Goal: Communication & Community: Answer question/provide support

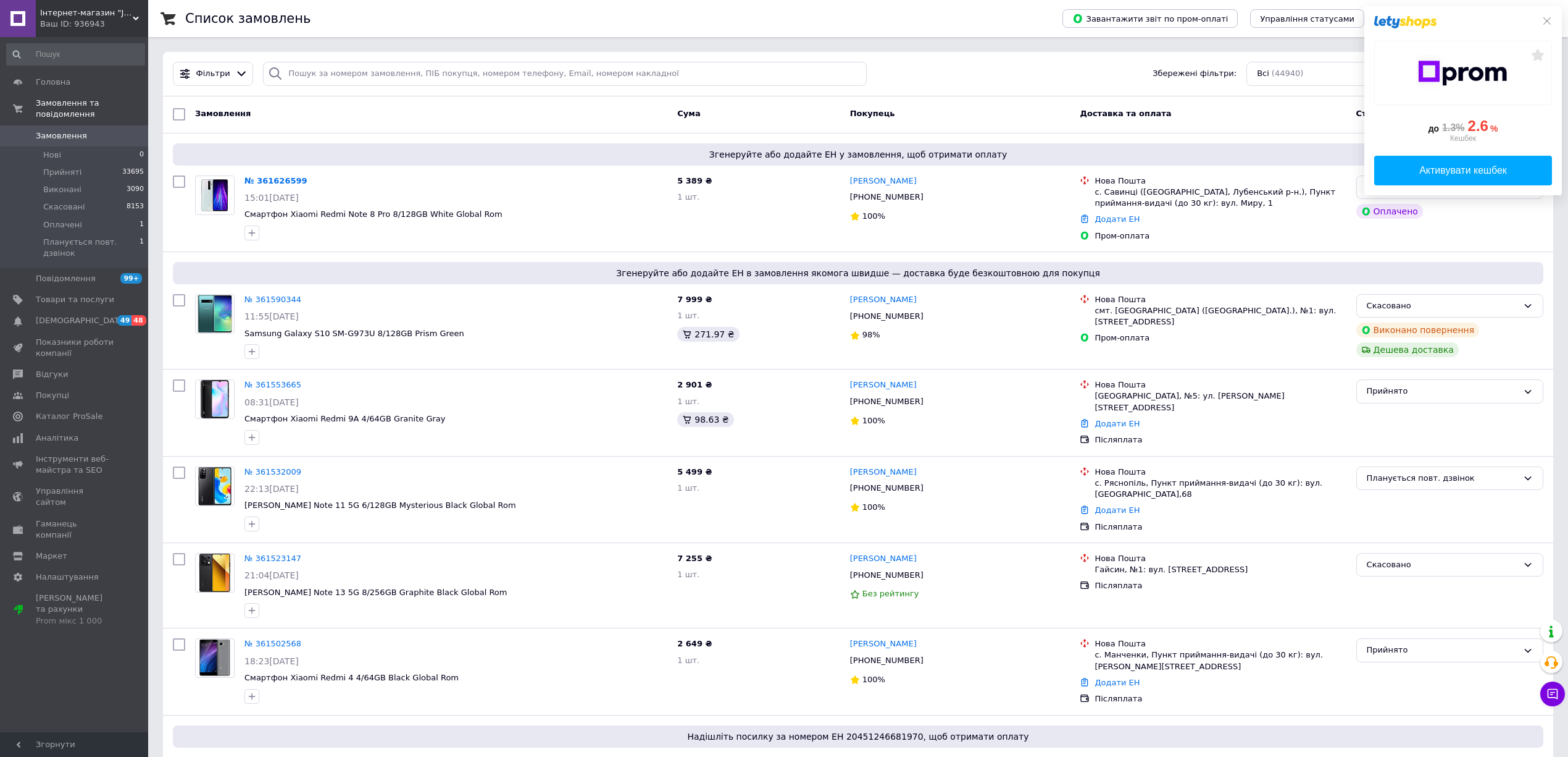
drag, startPoint x: 1550, startPoint y: 20, endPoint x: 1544, endPoint y: 26, distance: 8.5
click at [1550, 20] on icon at bounding box center [1547, 21] width 10 height 10
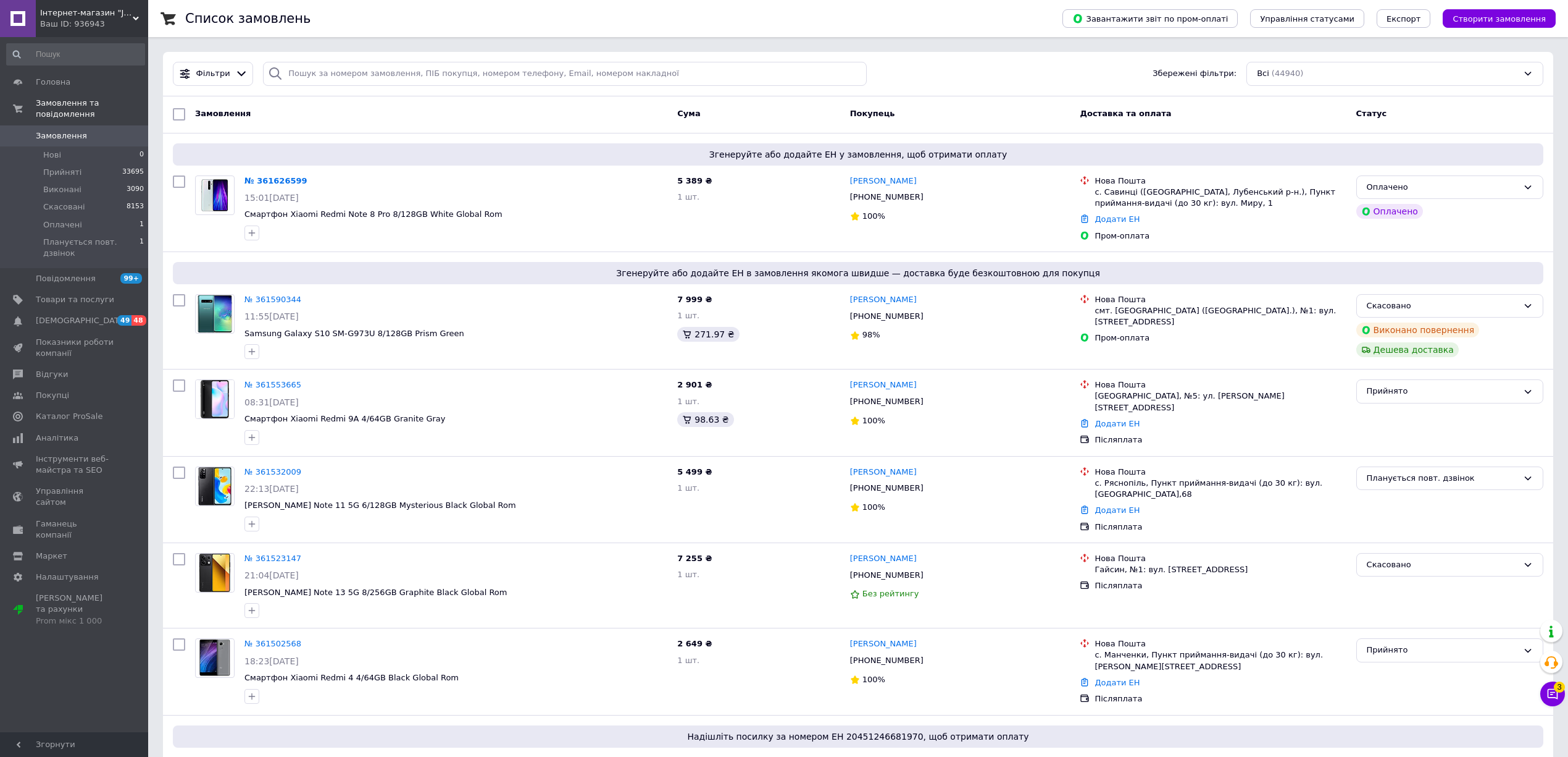
click at [1565, 692] on div "Чат з покупцем 3" at bounding box center [1553, 694] width 25 height 25
click at [1556, 694] on icon at bounding box center [1552, 694] width 12 height 13
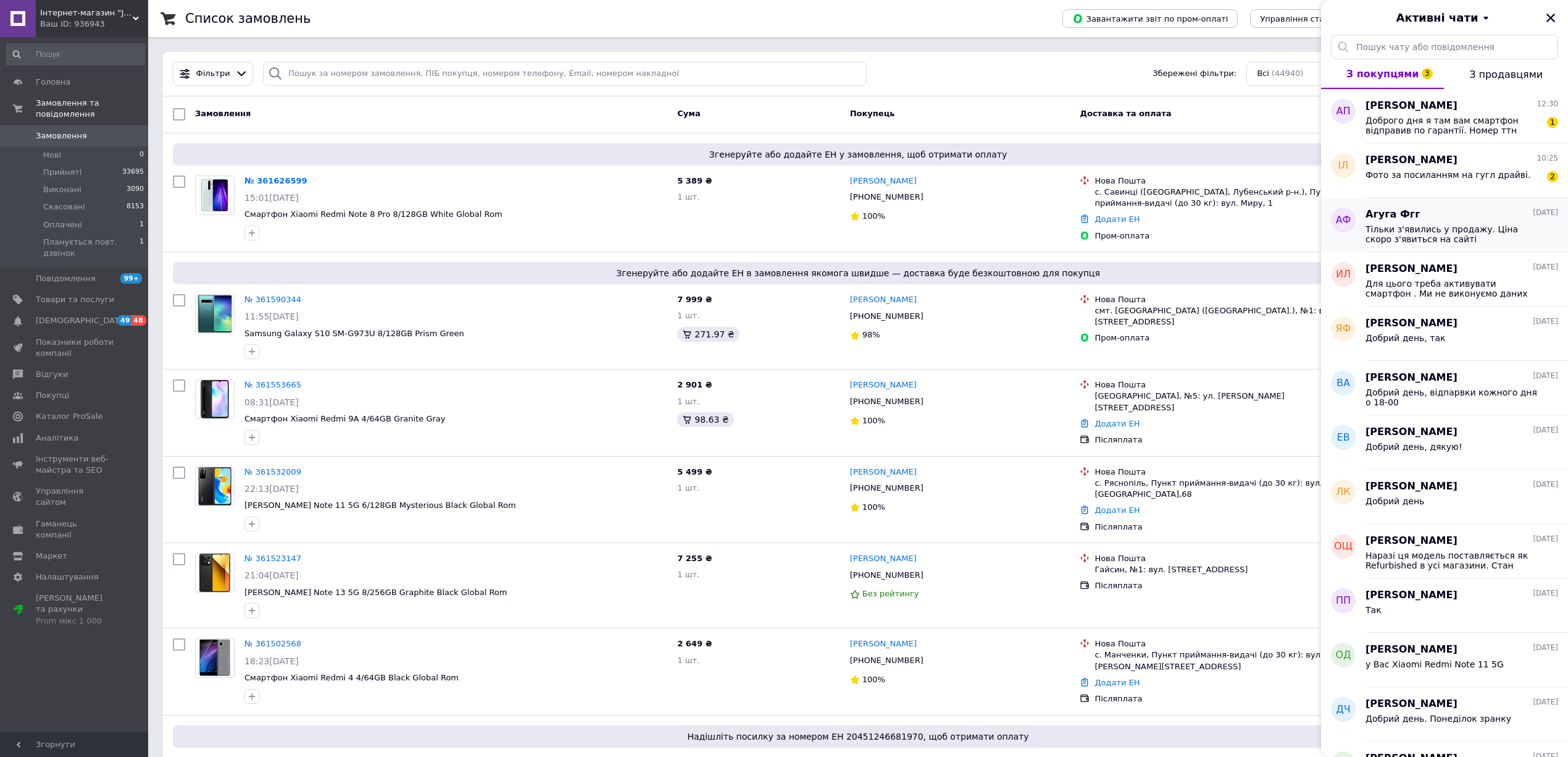
click at [1435, 200] on div "Агуга Фгг [DATE] Тільки з'явились у продажу. Ціна скоро з'явиться на сайті" at bounding box center [1466, 224] width 202 height 54
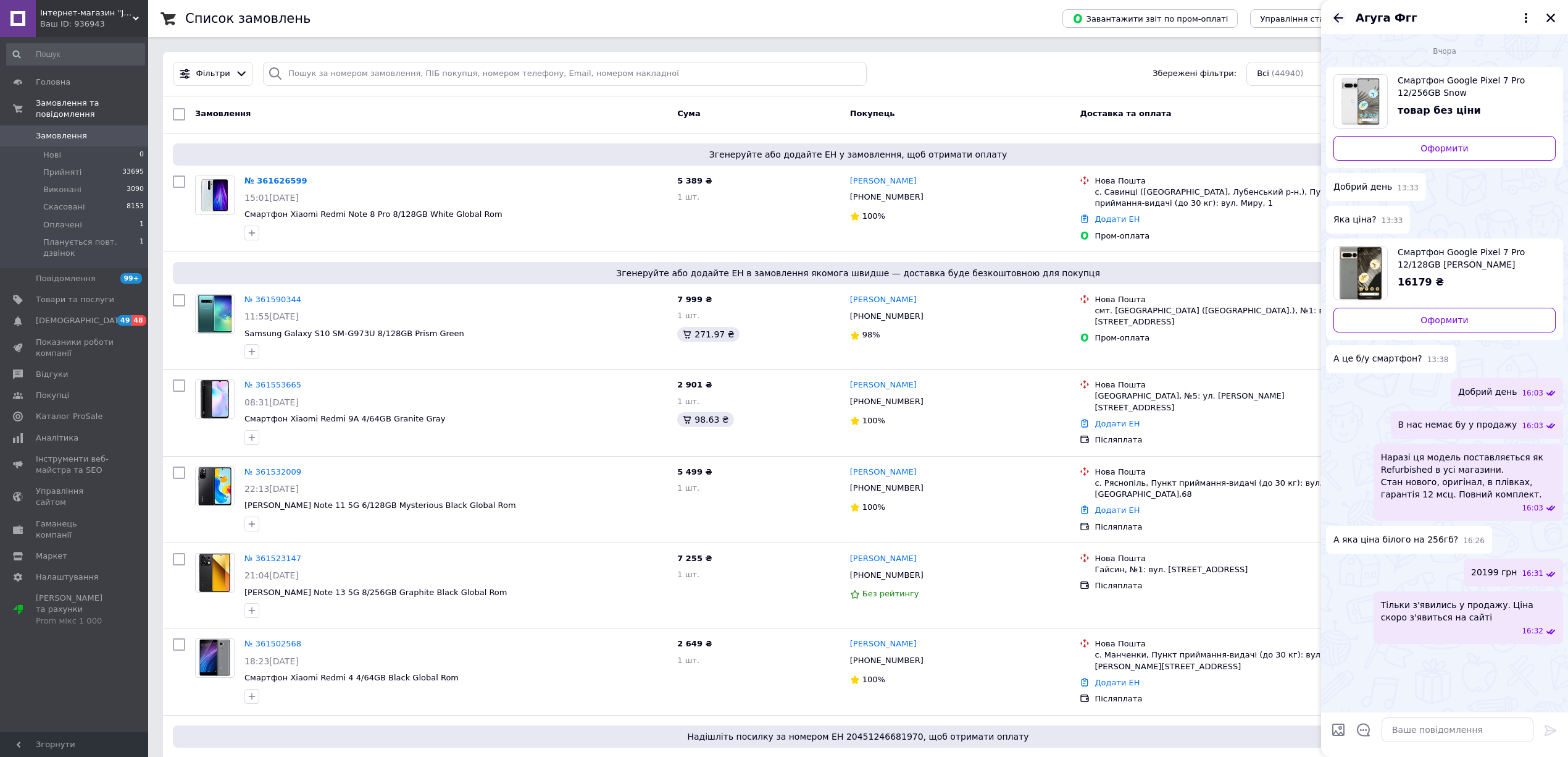
click at [1341, 16] on icon "Назад" at bounding box center [1339, 18] width 15 height 15
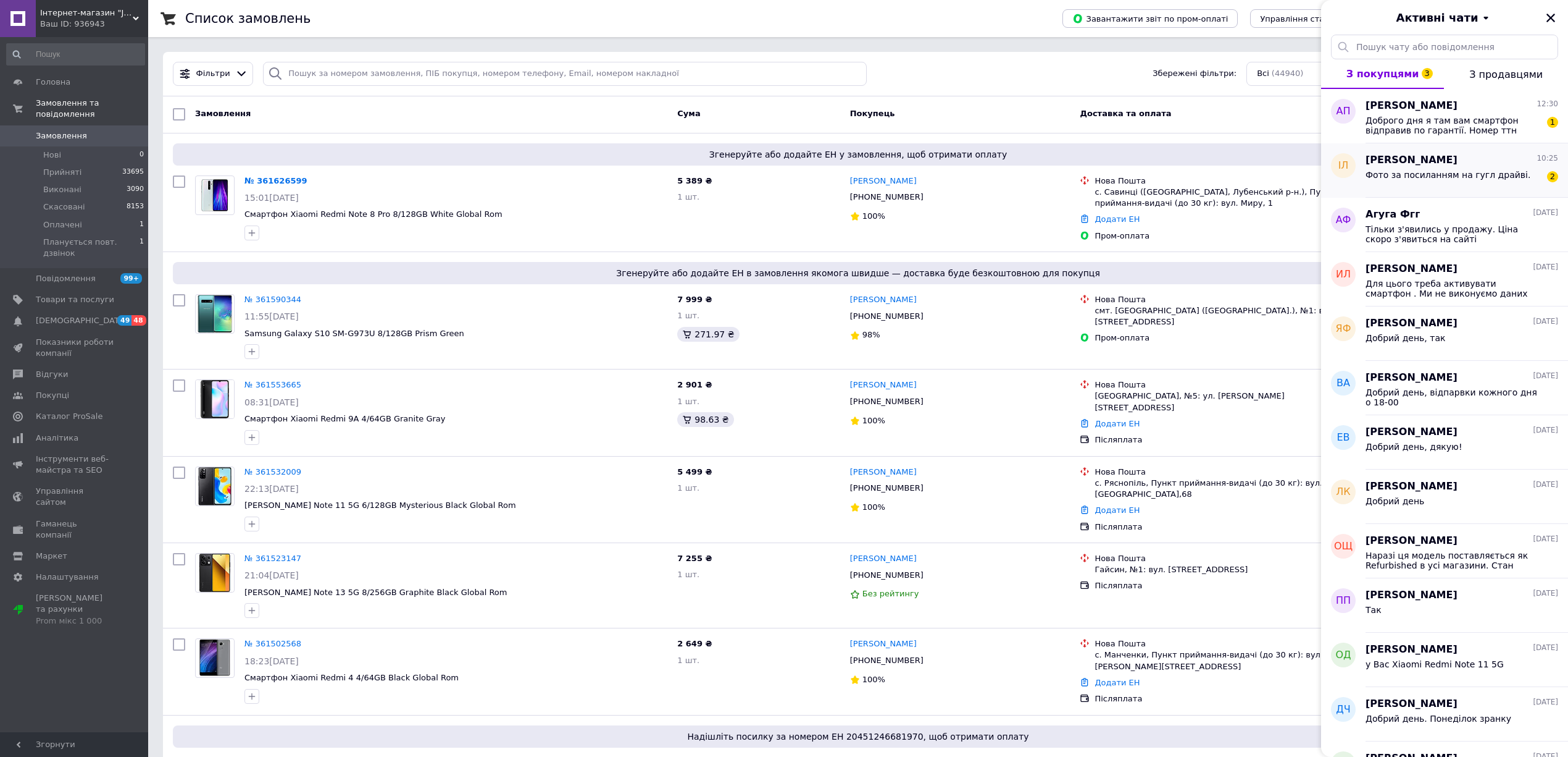
click at [1445, 188] on div "[PERSON_NAME] 10:25 Фото за посиланням на гугл драйві. 2" at bounding box center [1466, 170] width 202 height 54
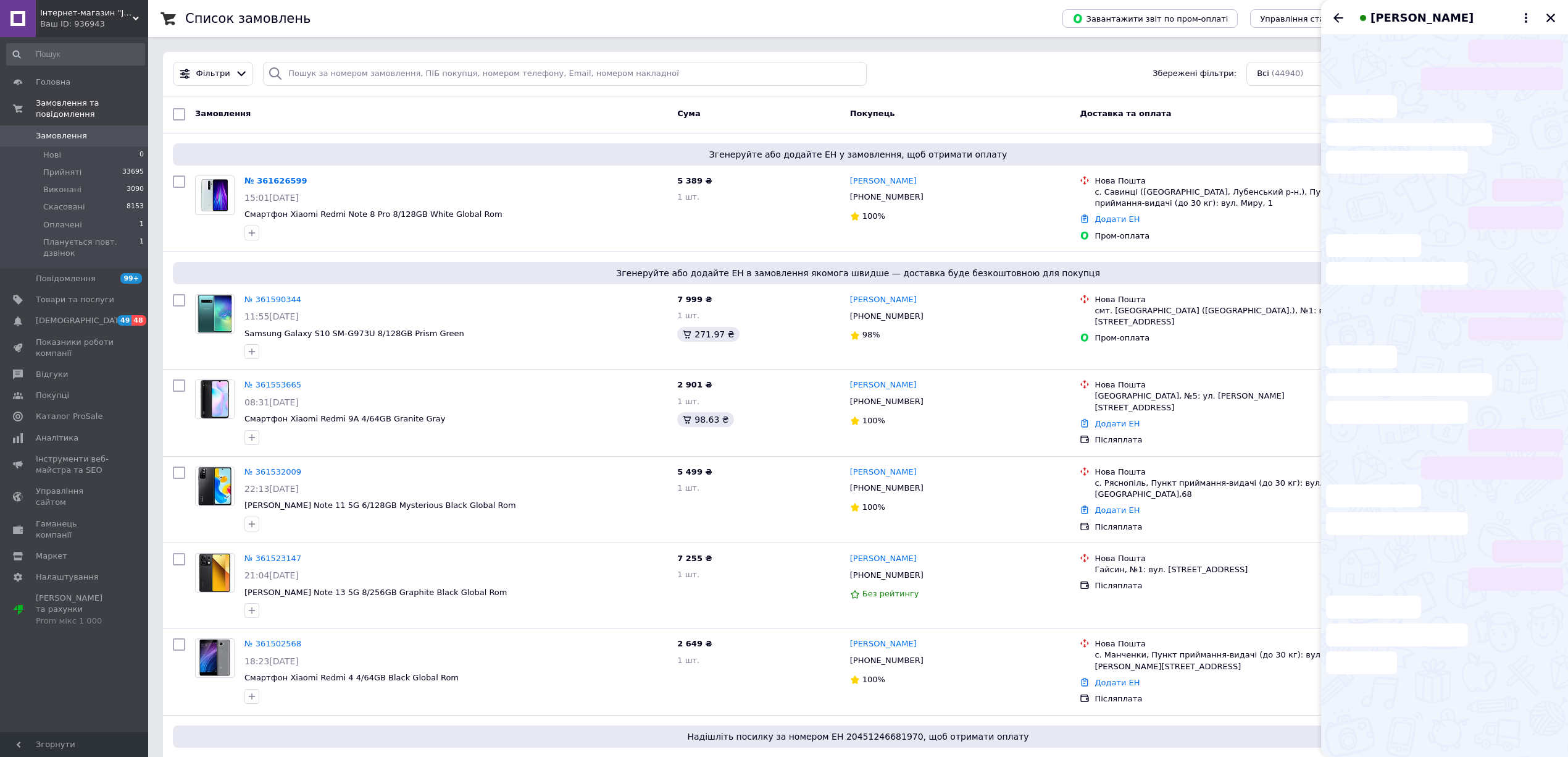
scroll to position [89, 0]
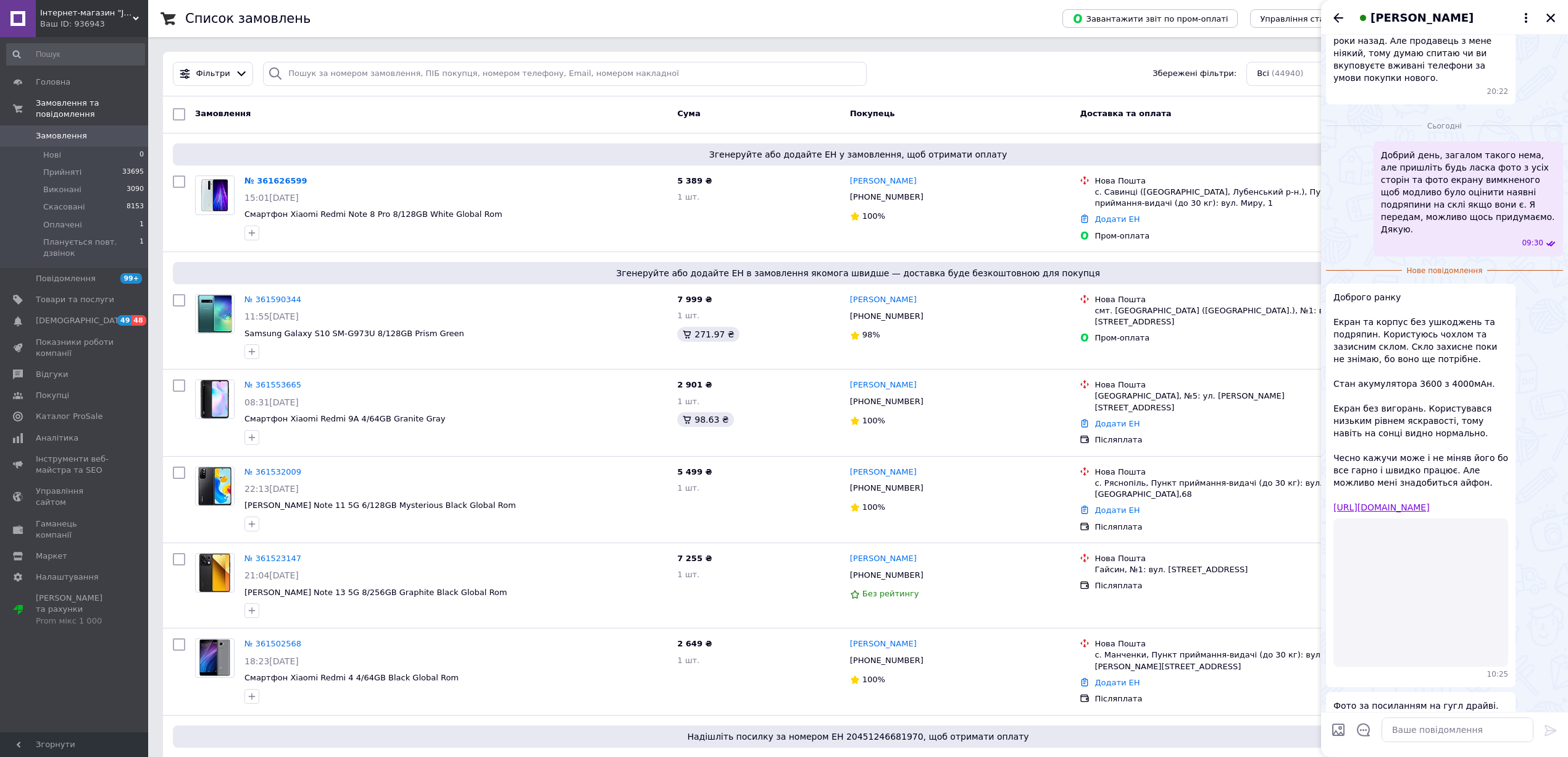
click at [1410, 502] on link "[URL][DOMAIN_NAME]" at bounding box center [1382, 507] width 97 height 10
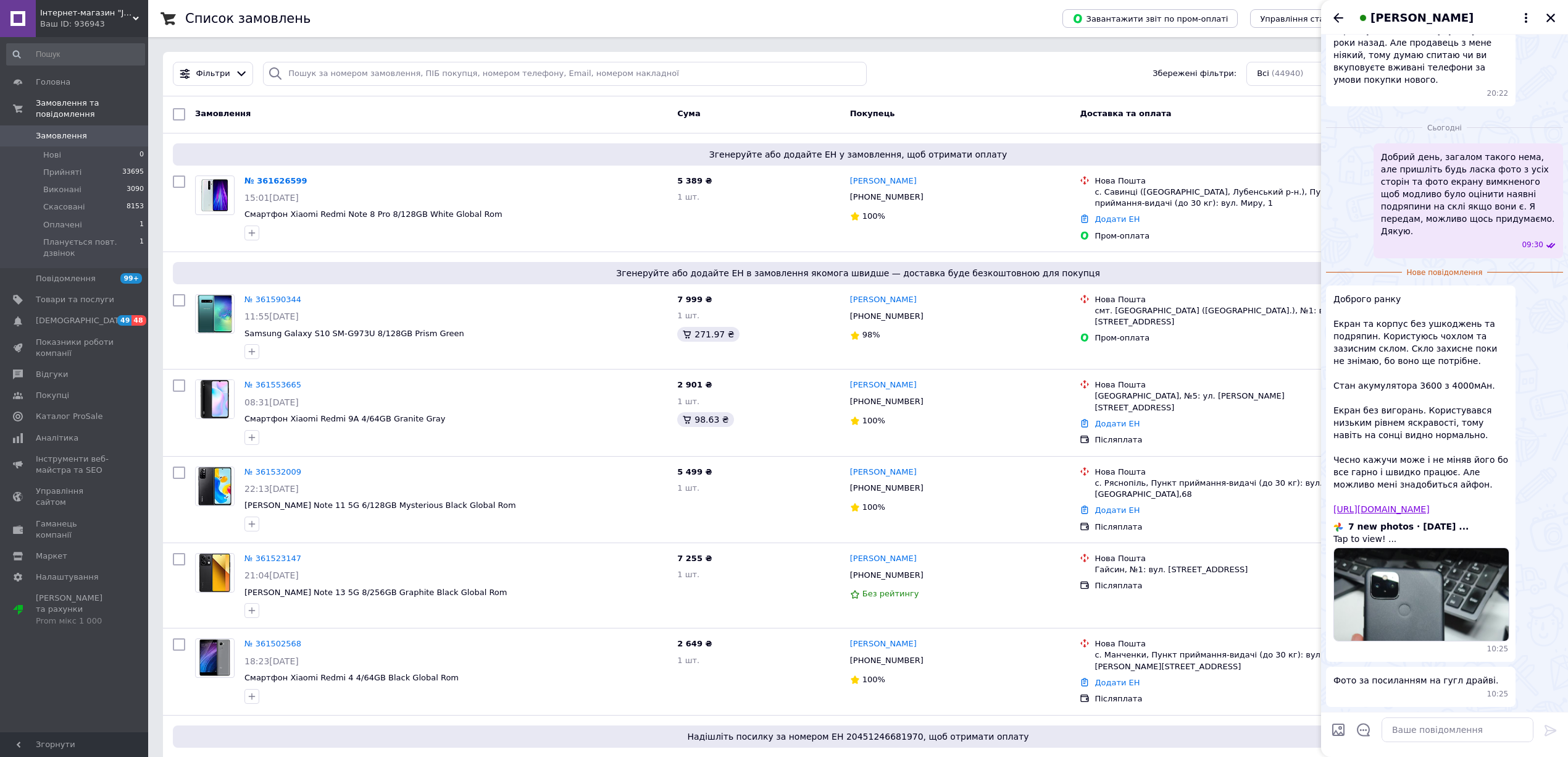
scroll to position [63, 0]
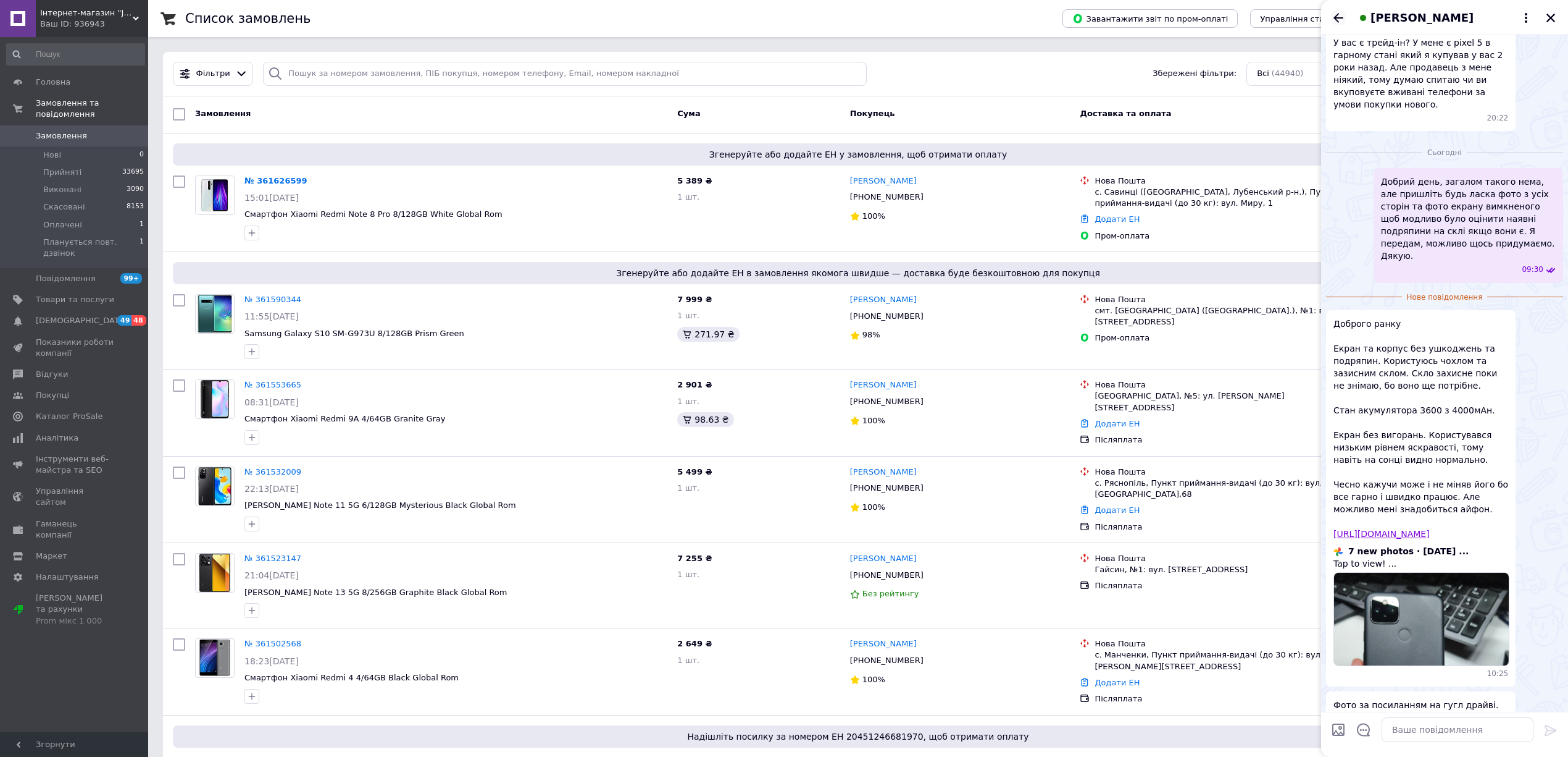
click at [1337, 25] on div "[PERSON_NAME]" at bounding box center [1445, 17] width 247 height 34
click at [1339, 16] on icon "Назад" at bounding box center [1339, 18] width 15 height 15
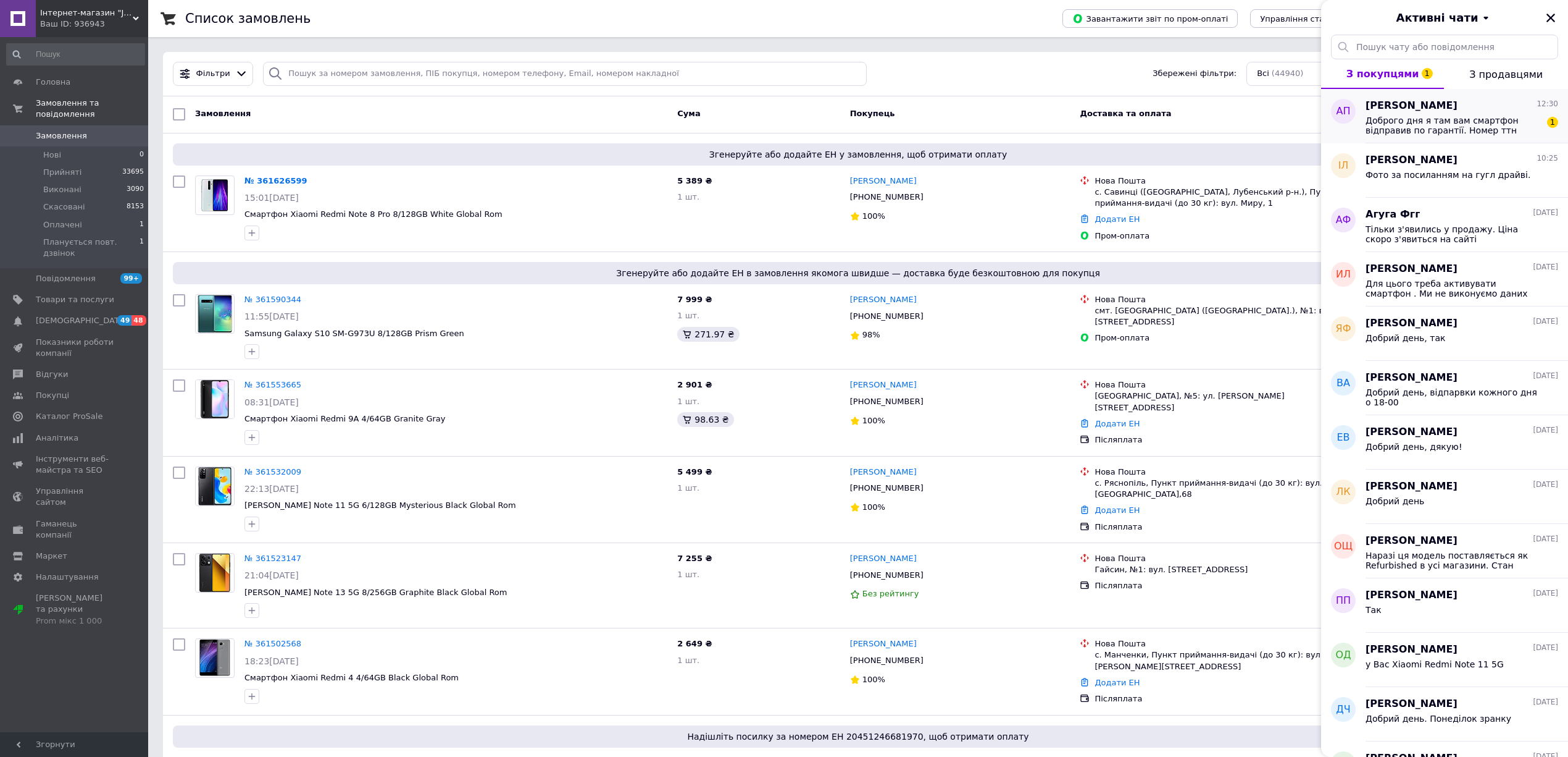
click at [1443, 127] on span "Доброго дня я там вам смартфон відправив по гарантії. Номер ттн 59001452194179" at bounding box center [1453, 126] width 175 height 20
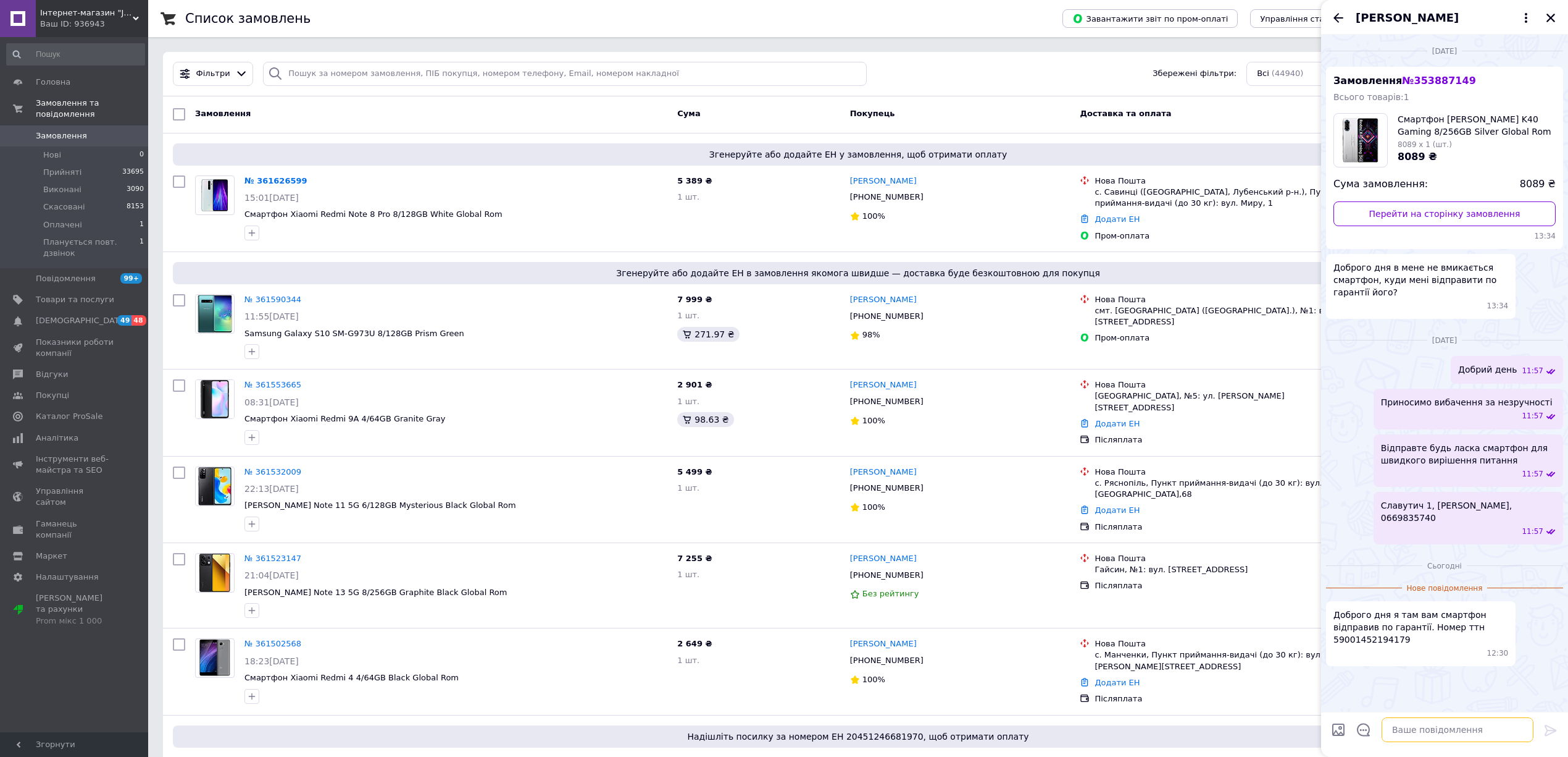
click at [1429, 734] on textarea at bounding box center [1457, 729] width 152 height 25
type textarea "Добрий день, дякую, очікуємо"
click at [1339, 11] on icon "Назад" at bounding box center [1339, 18] width 15 height 15
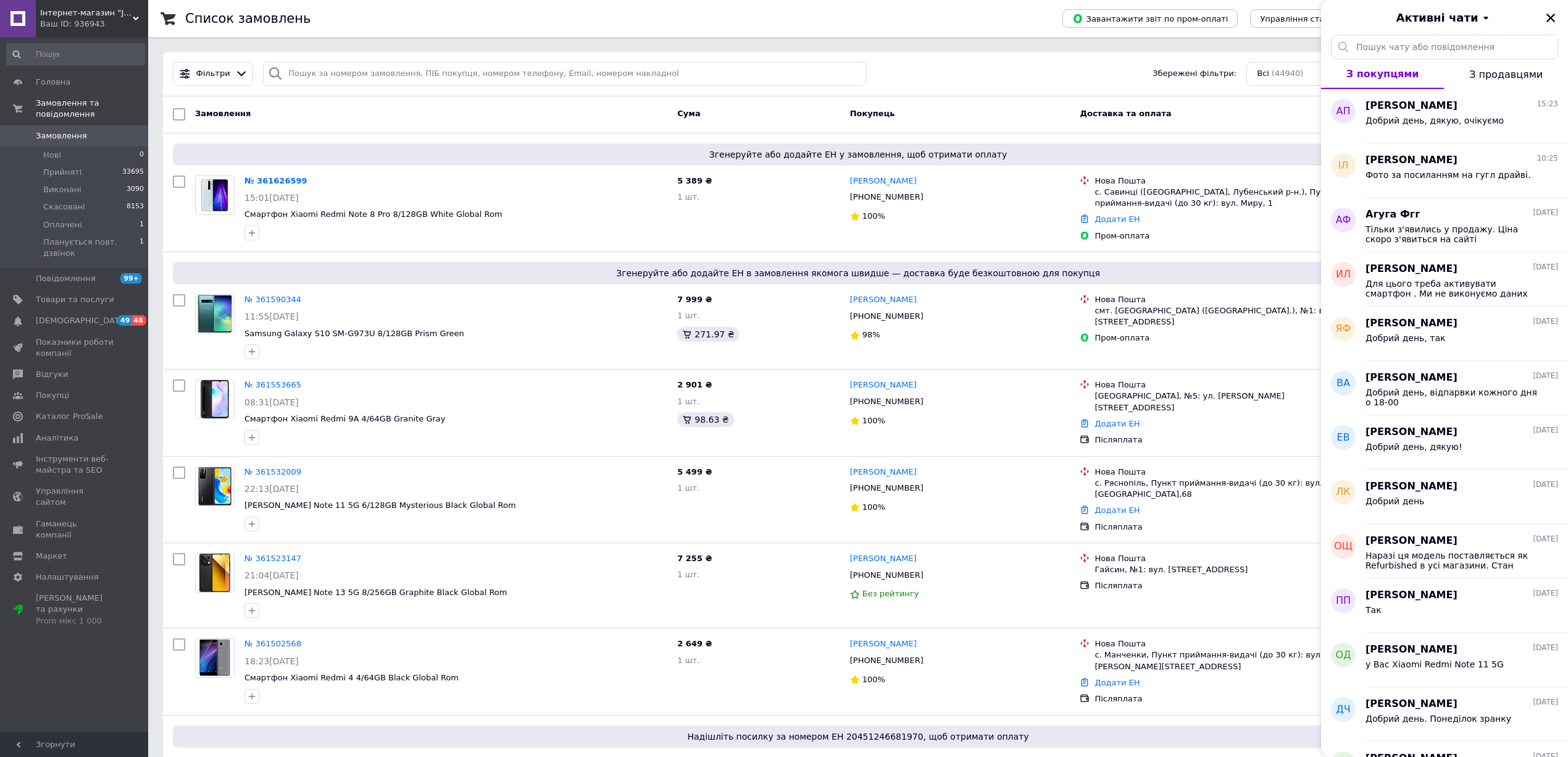
click at [1554, 20] on icon "Закрити" at bounding box center [1551, 18] width 8 height 8
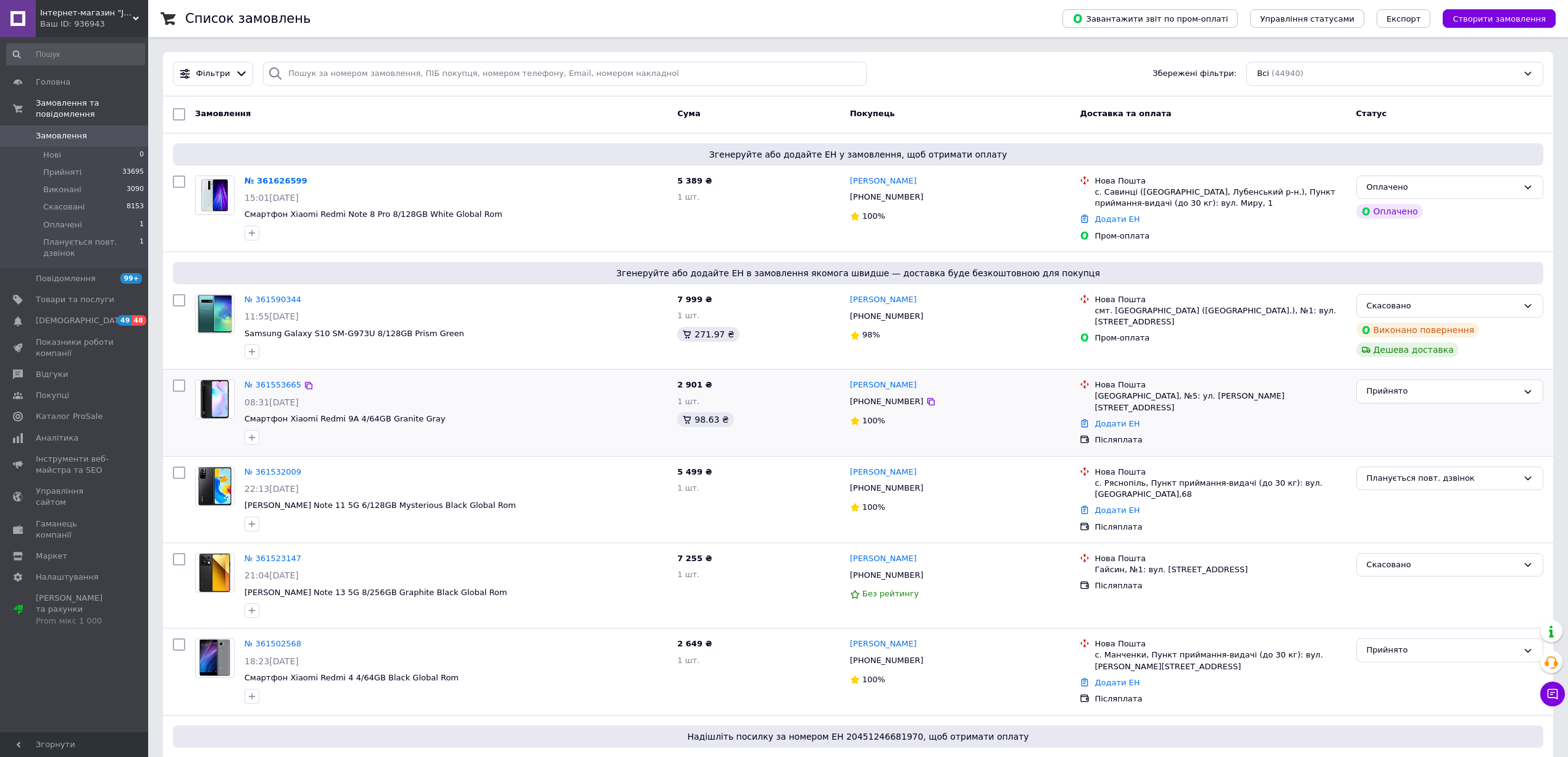
click at [1310, 404] on li "Нова Пошта Слов'янськ, №5: ул. Комяхова, 71" at bounding box center [1212, 396] width 266 height 39
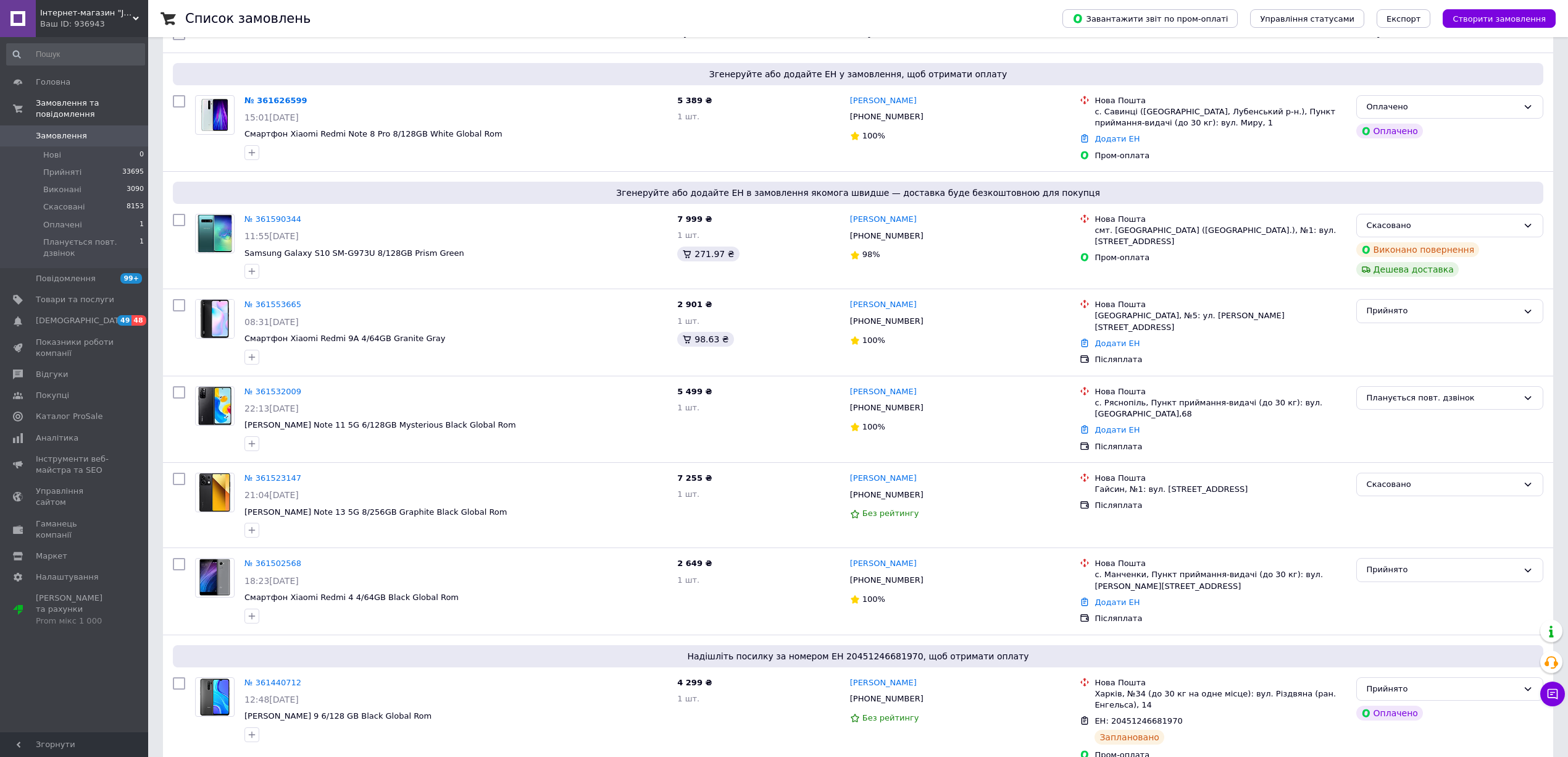
scroll to position [98, 0]
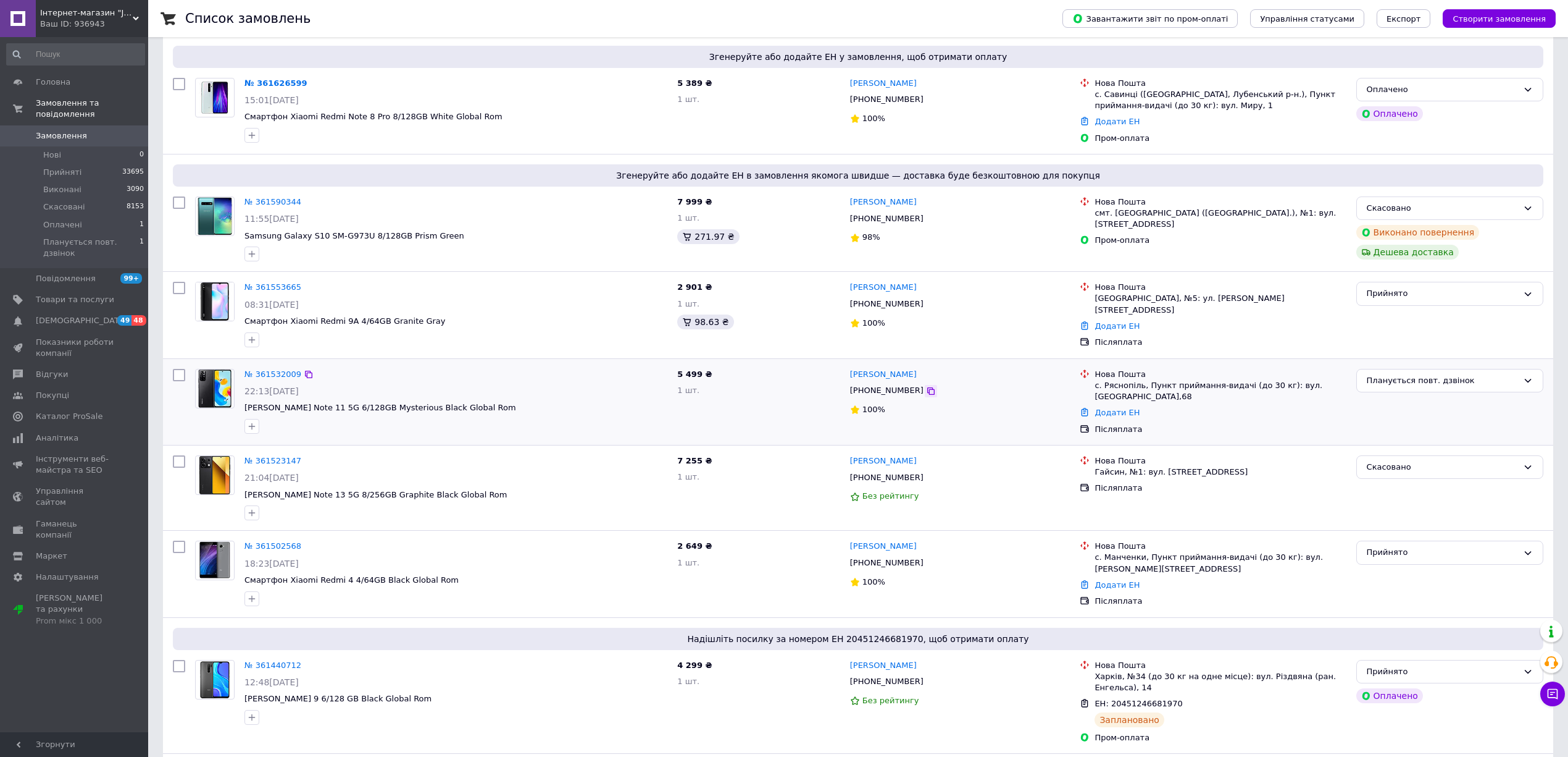
click at [926, 387] on icon at bounding box center [931, 391] width 10 height 10
click at [1321, 248] on div "Нова Пошта смт. Обухівка (Дніпропетровська обл.), №1: вул. Центральна, 44а Пром…" at bounding box center [1212, 229] width 276 height 75
click at [926, 103] on icon at bounding box center [931, 100] width 10 height 10
drag, startPoint x: 1046, startPoint y: 471, endPoint x: 1038, endPoint y: 479, distance: 11.3
click at [1046, 471] on div "[PHONE_NUMBER]" at bounding box center [961, 478] width 223 height 14
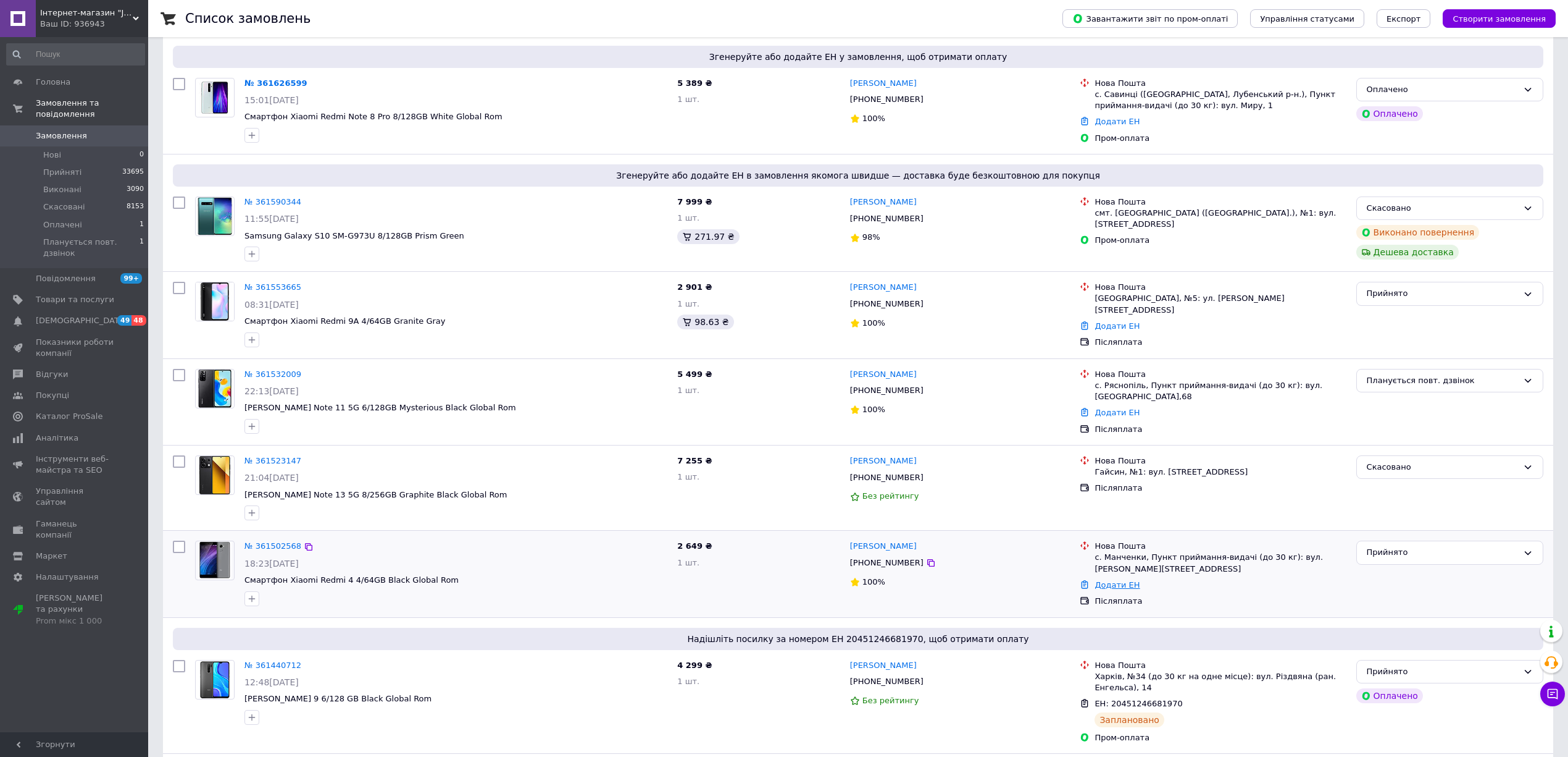
click at [1116, 580] on link "Додати ЕН" at bounding box center [1117, 584] width 45 height 9
drag, startPoint x: 1076, startPoint y: 610, endPoint x: 1081, endPoint y: 619, distance: 10.3
click at [1076, 612] on input "Добавить ЕН" at bounding box center [1041, 622] width 166 height 25
paste input "20451246984212"
type input "20451246984212"
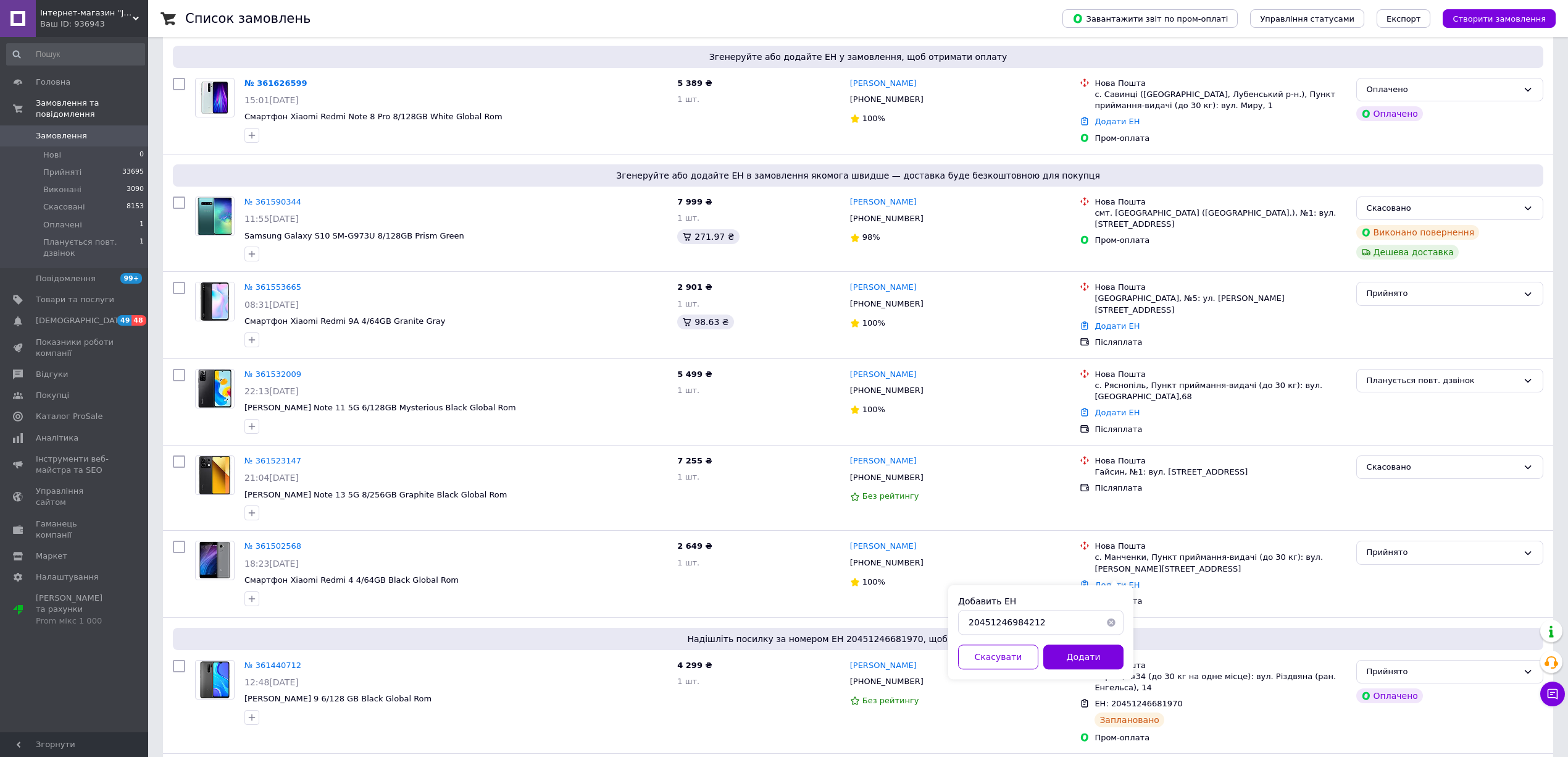
click at [1084, 653] on button "Додати" at bounding box center [1083, 657] width 80 height 25
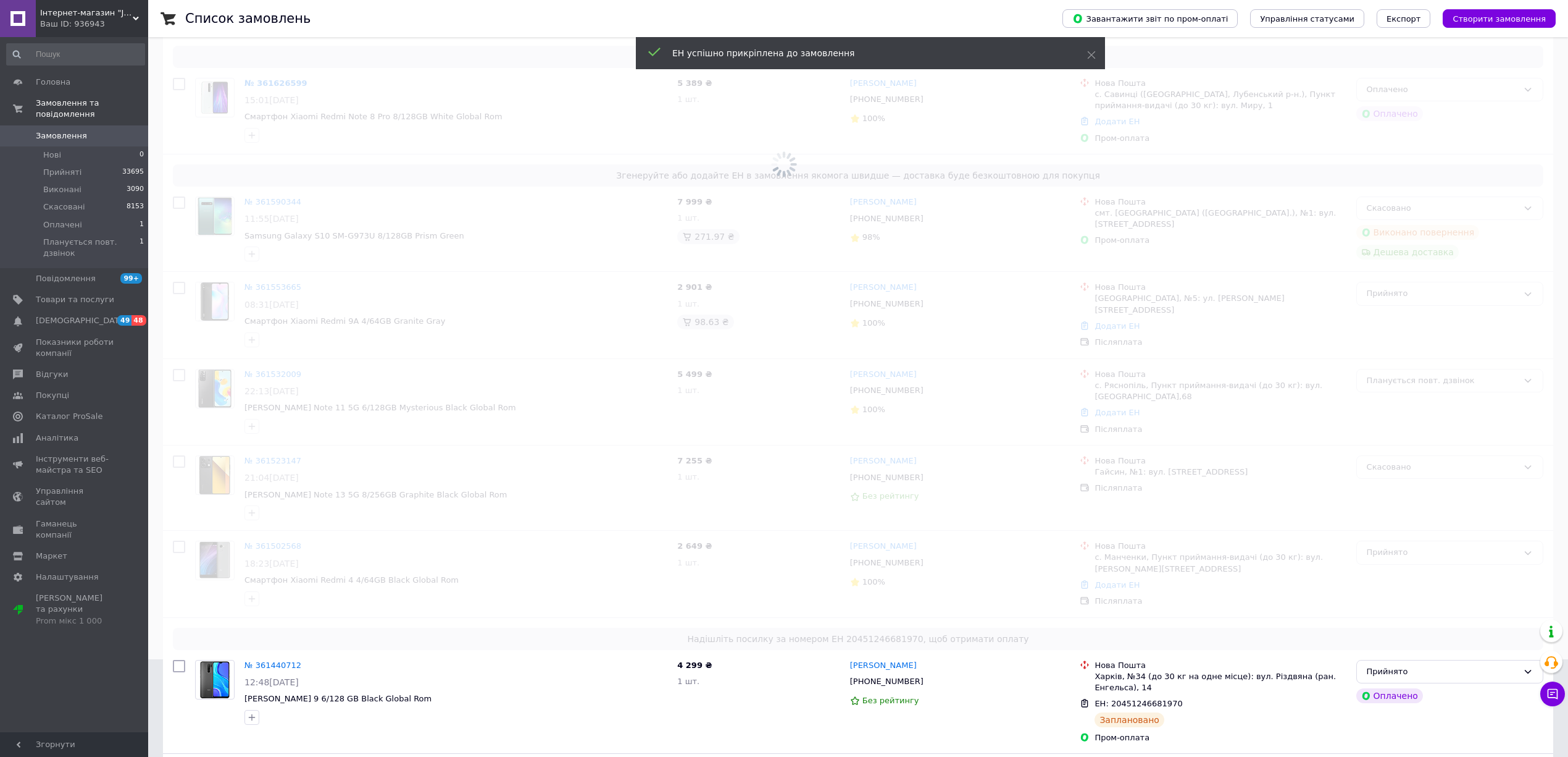
click at [1251, 415] on span at bounding box center [784, 281] width 1568 height 757
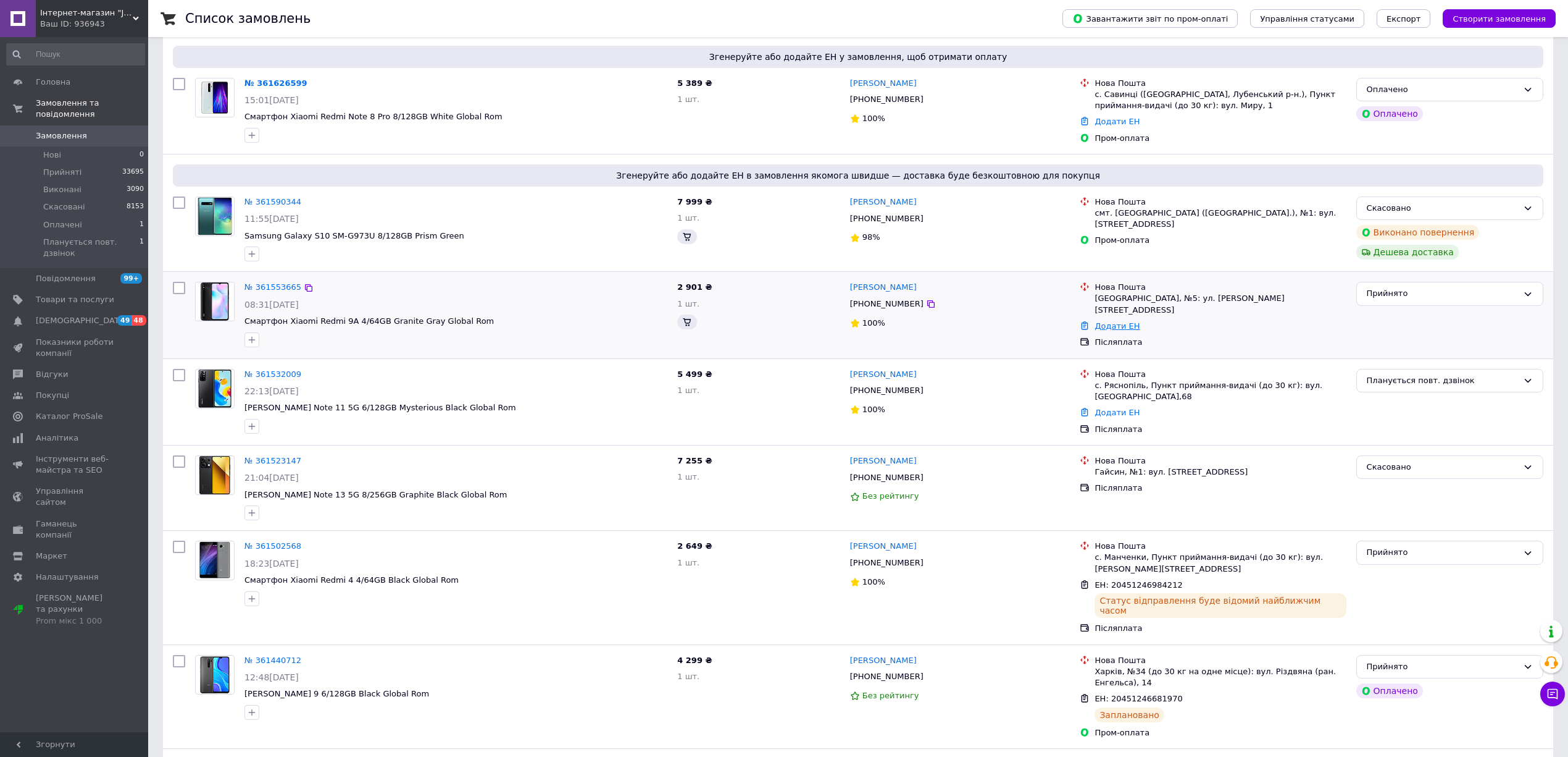
click at [1124, 321] on link "Додати ЕН" at bounding box center [1117, 325] width 45 height 9
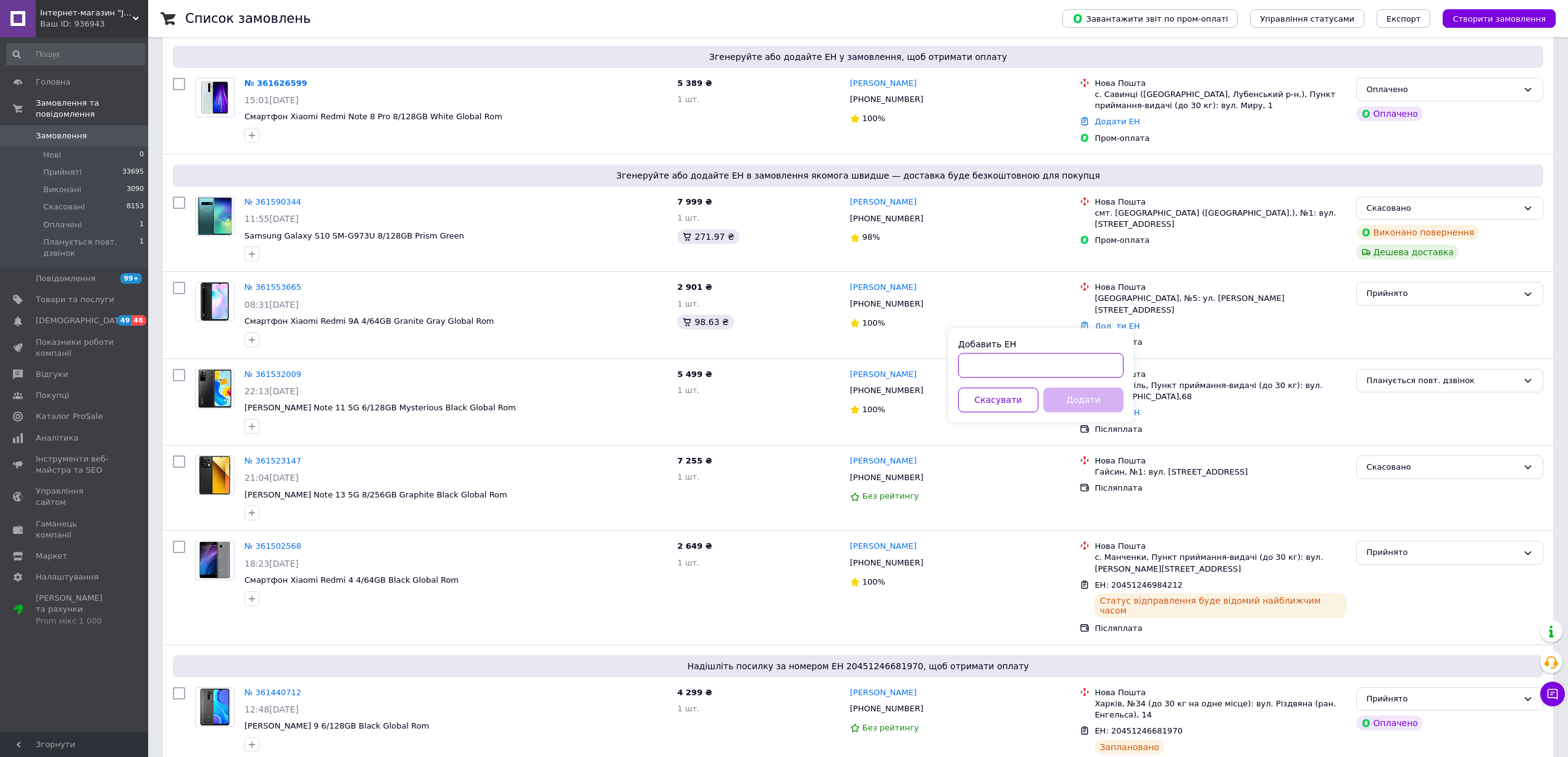
click at [1080, 371] on input "Добавить ЕН" at bounding box center [1041, 365] width 166 height 25
paste input "20451246901123"
type input "20451246901123"
click at [1093, 395] on button "Додати" at bounding box center [1083, 400] width 80 height 25
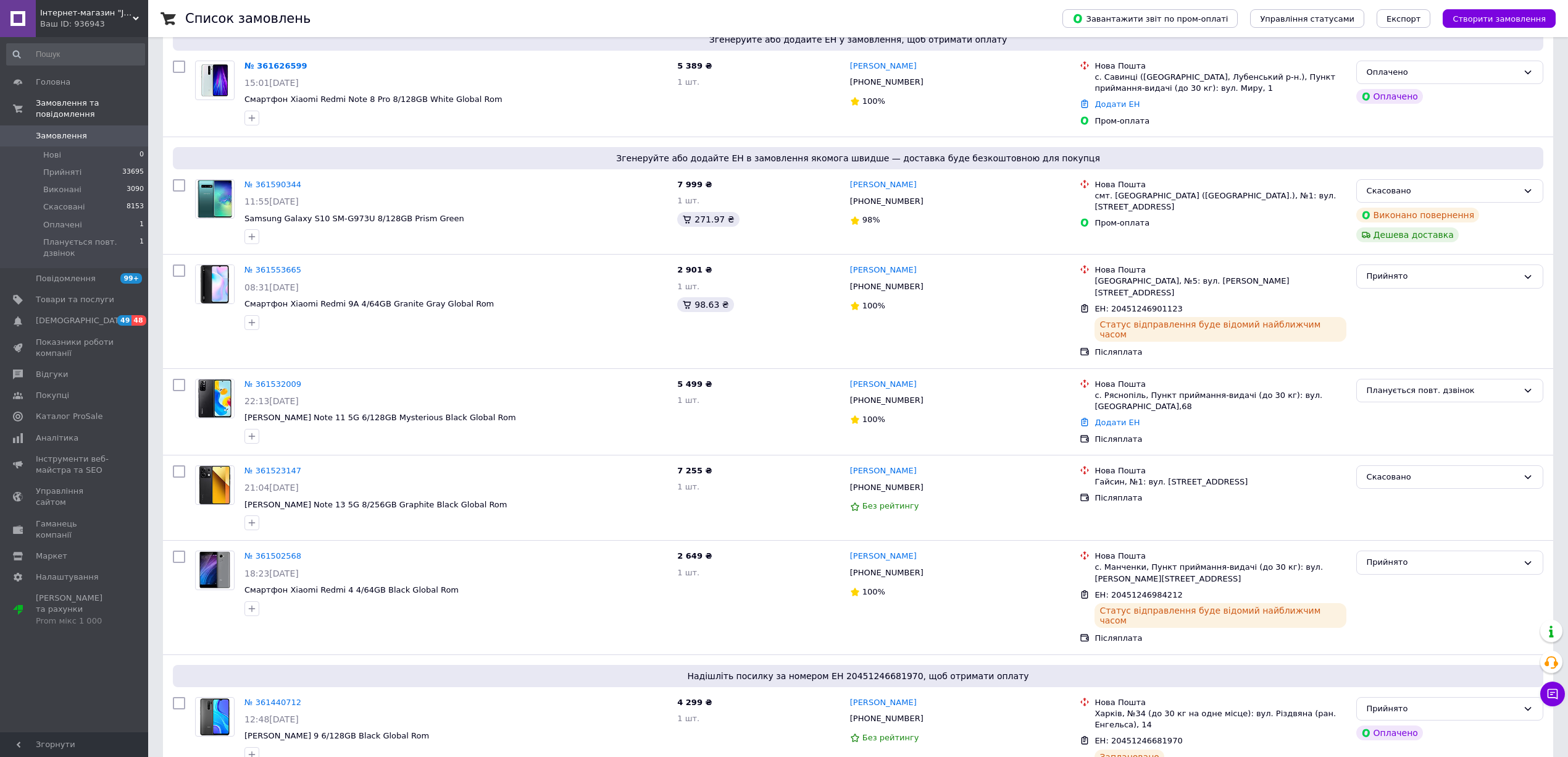
scroll to position [0, 0]
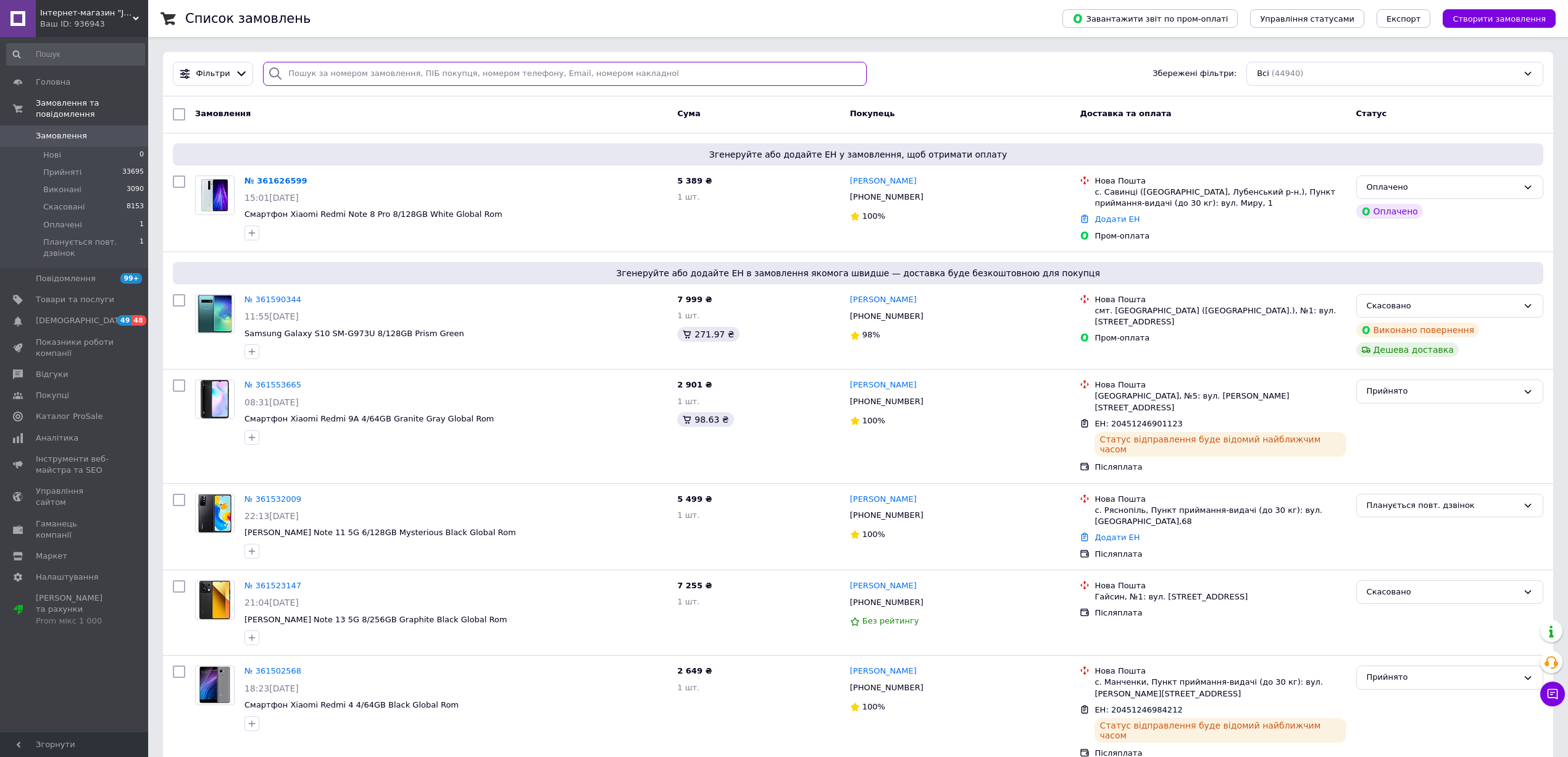
click at [391, 75] on input "search" at bounding box center [565, 73] width 604 height 24
paste input "[PHONE_NUMBER]"
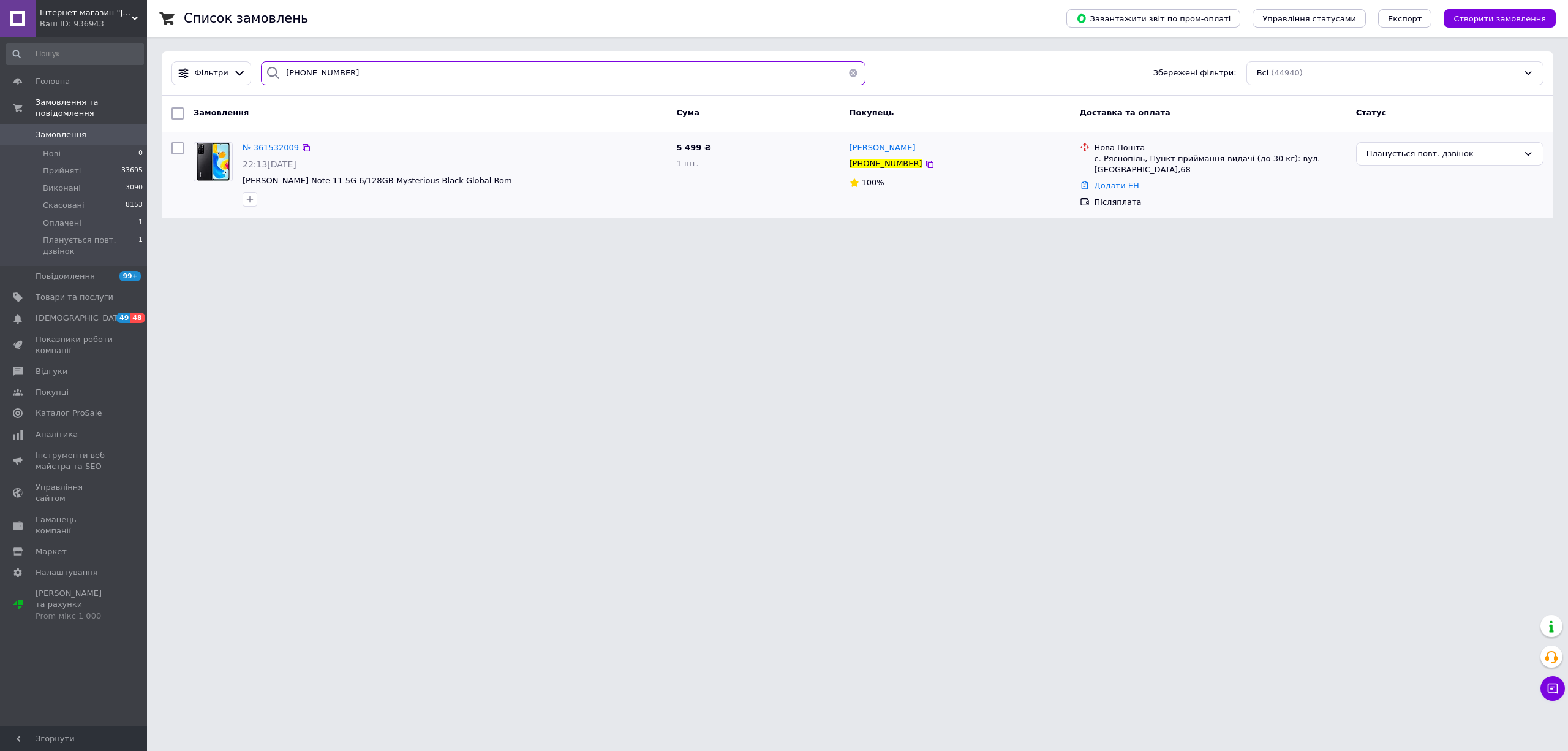
type input "[PHONE_NUMBER]"
drag, startPoint x: 539, startPoint y: 185, endPoint x: 245, endPoint y: 184, distance: 294.0
click at [245, 184] on span "[PERSON_NAME] Note 11 5G 6/128GB Mysterious Black Global Rom" at bounding box center [455, 181] width 425 height 12
copy span "[PERSON_NAME] Note 11 5G 6/128GB Mysterious Black Global Rom"
click at [1193, 232] on html "Інтернет-магазин "JetPad" Ваш ID: 936943 Сайт Інтернет-магазин "JetPad" Кабінет…" at bounding box center [784, 116] width 1568 height 232
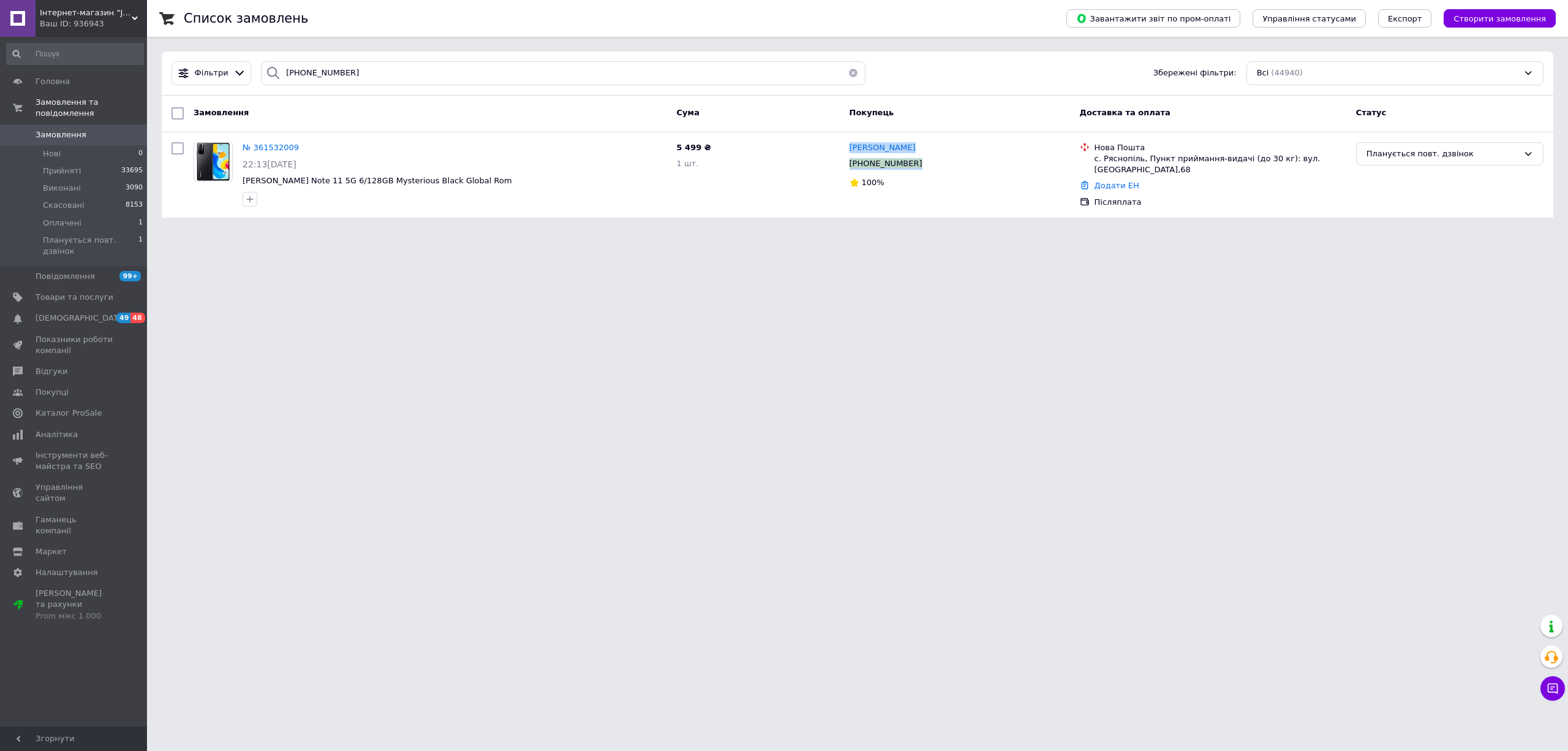
drag, startPoint x: 941, startPoint y: 165, endPoint x: 687, endPoint y: 410, distance: 352.9
click at [851, 153] on div "Анастасія Долганич +380967428795 100%" at bounding box center [960, 175] width 231 height 75
copy div "Анастасія Долганич +380967428795"
click at [1172, 232] on html "Інтернет-магазин "JetPad" Ваш ID: 936943 Сайт Інтернет-магазин "JetPad" Кабінет…" at bounding box center [784, 116] width 1568 height 232
drag, startPoint x: 1330, startPoint y: 162, endPoint x: 1094, endPoint y: 157, distance: 236.1
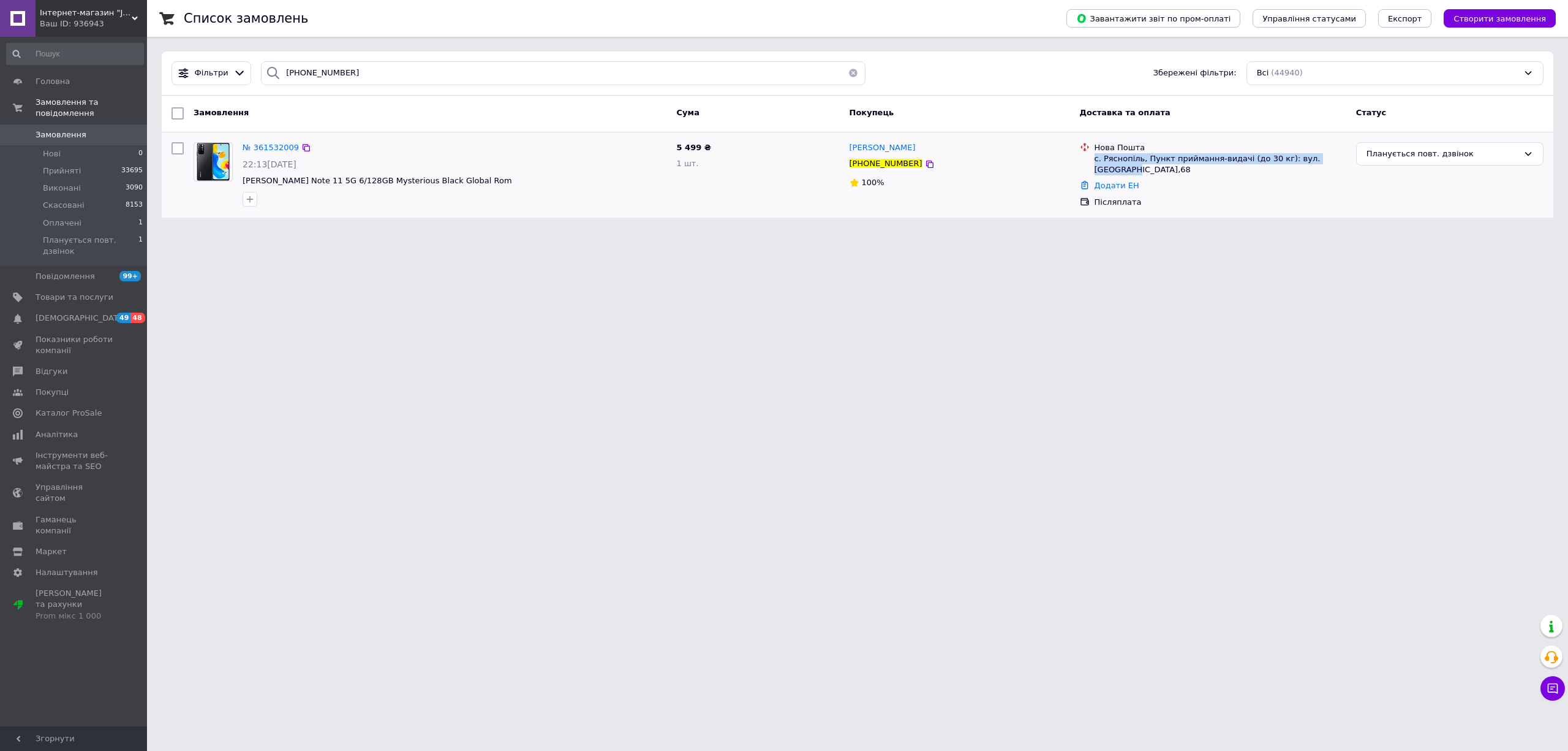
click at [1094, 157] on div "с. Ряснопіль, Пункт приймання-видачі (до 30 кг): вул. [GEOGRAPHIC_DATA],68" at bounding box center [1220, 164] width 252 height 22
copy div "с. Ряснопіль, Пункт приймання-видачі (до 30 кг): вул. [GEOGRAPHIC_DATA],68"
click at [1394, 155] on div "Планується повт. дзвінок" at bounding box center [1442, 155] width 152 height 13
click at [1395, 173] on li "Прийнято" at bounding box center [1449, 179] width 186 height 22
click at [1380, 232] on html "Інтернет-магазин "JetPad" Ваш ID: 936943 Сайт Інтернет-магазин "JetPad" Кабінет…" at bounding box center [784, 116] width 1568 height 232
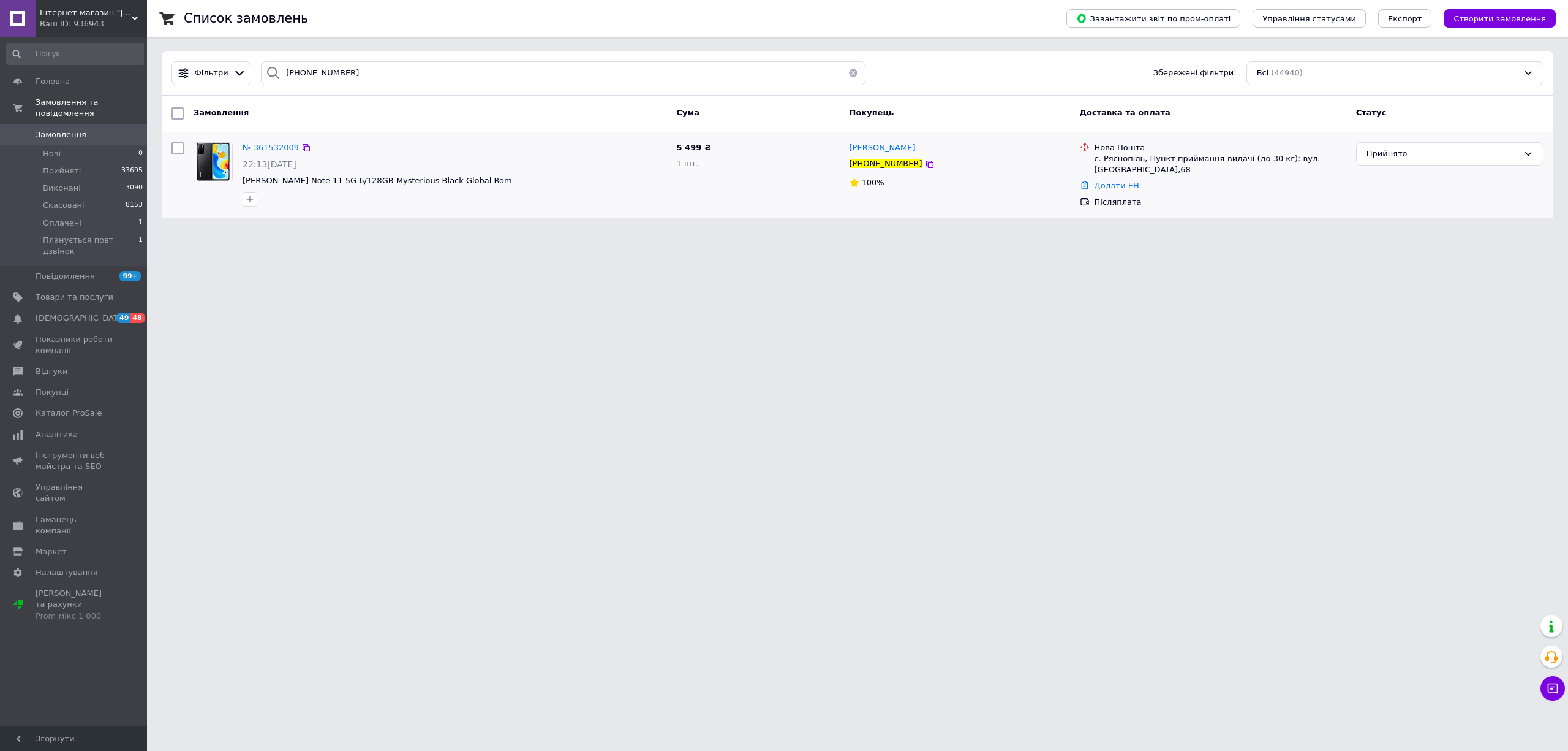
click at [851, 72] on button "button" at bounding box center [853, 73] width 25 height 24
